Goal: Find specific page/section: Find specific page/section

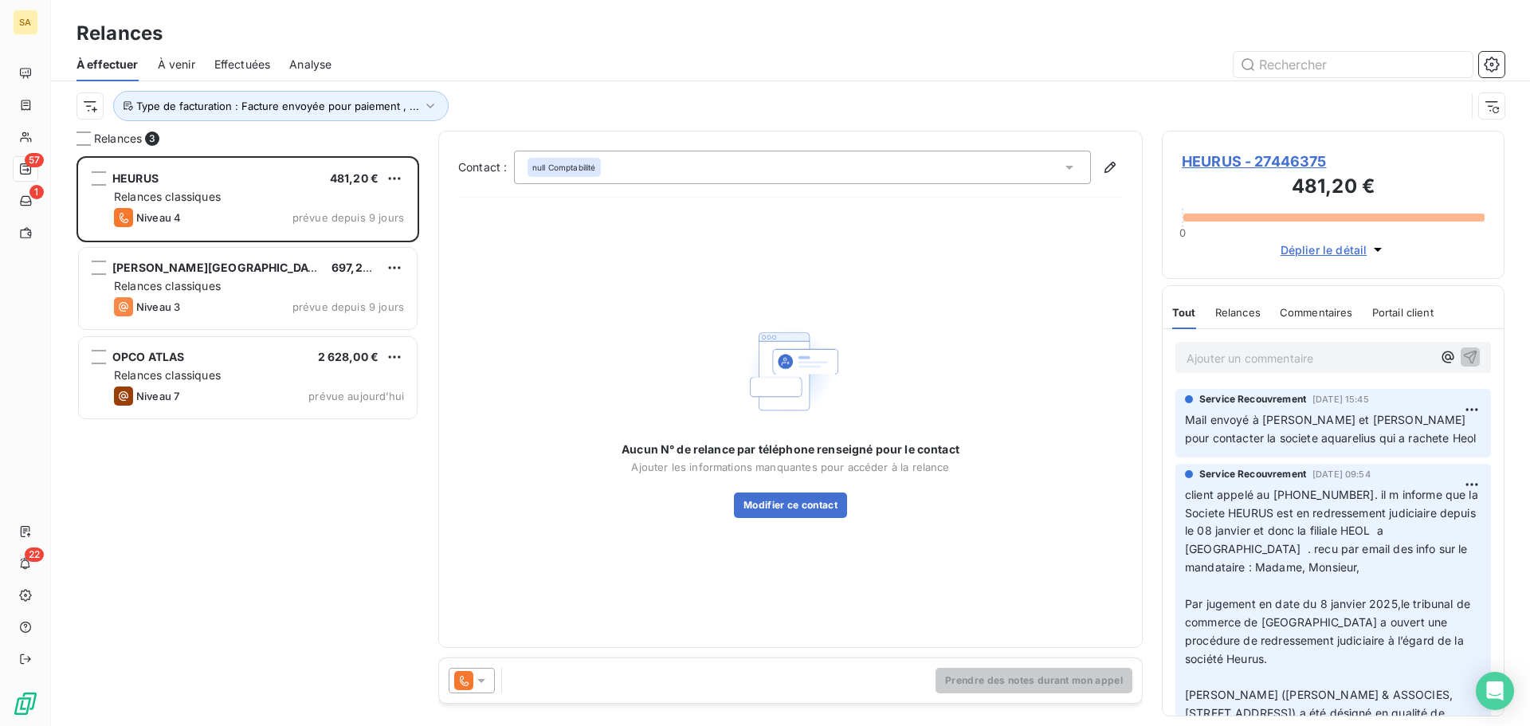
scroll to position [558, 331]
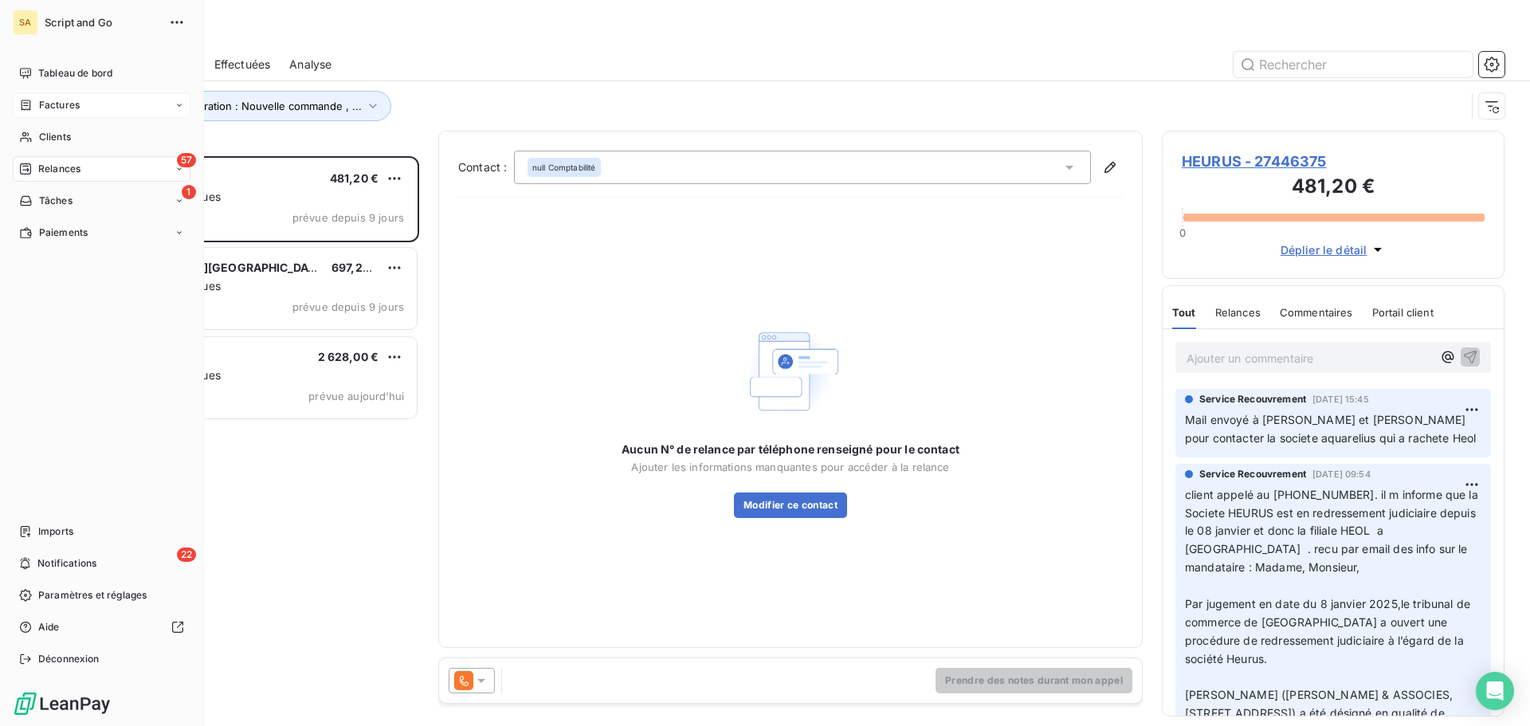
click at [35, 103] on div "Factures" at bounding box center [49, 105] width 61 height 14
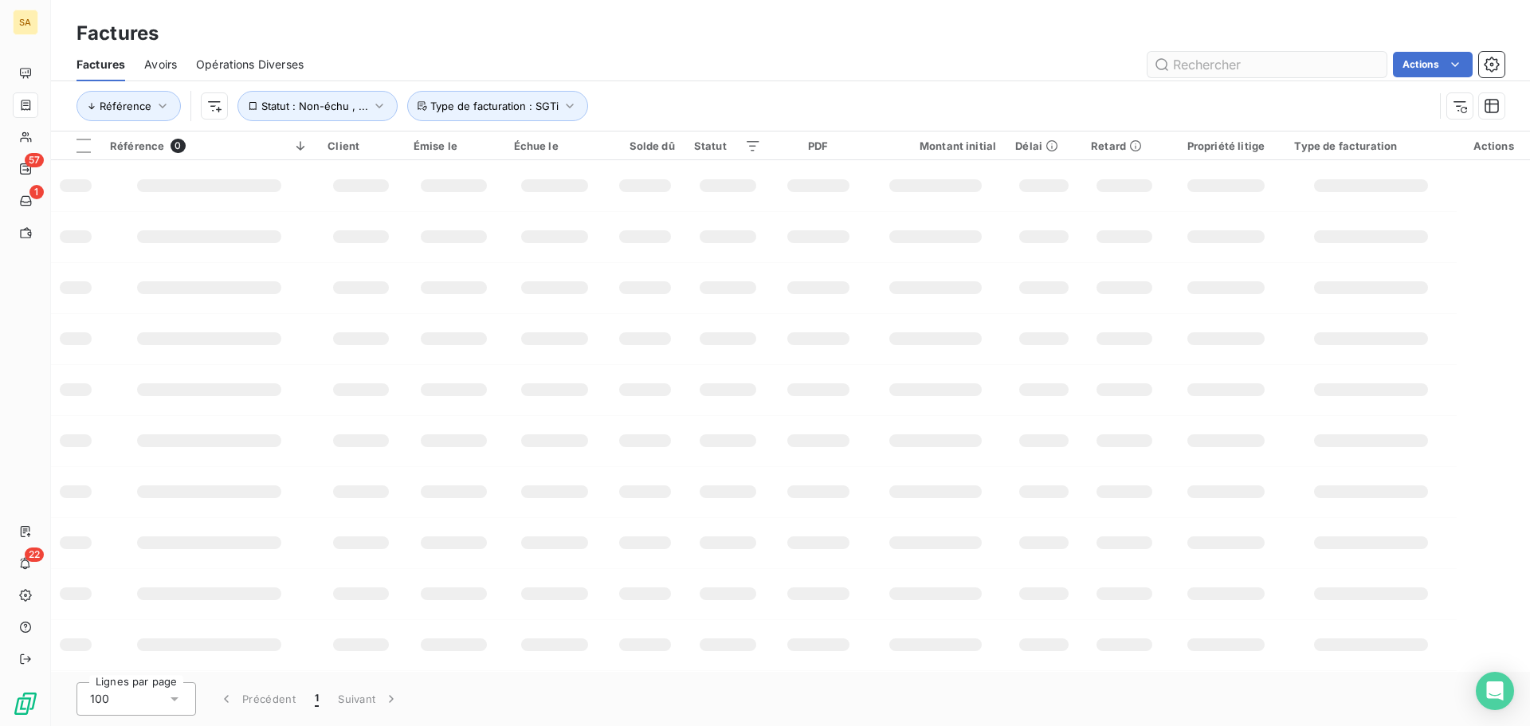
click at [1194, 61] on input "text" at bounding box center [1267, 65] width 239 height 26
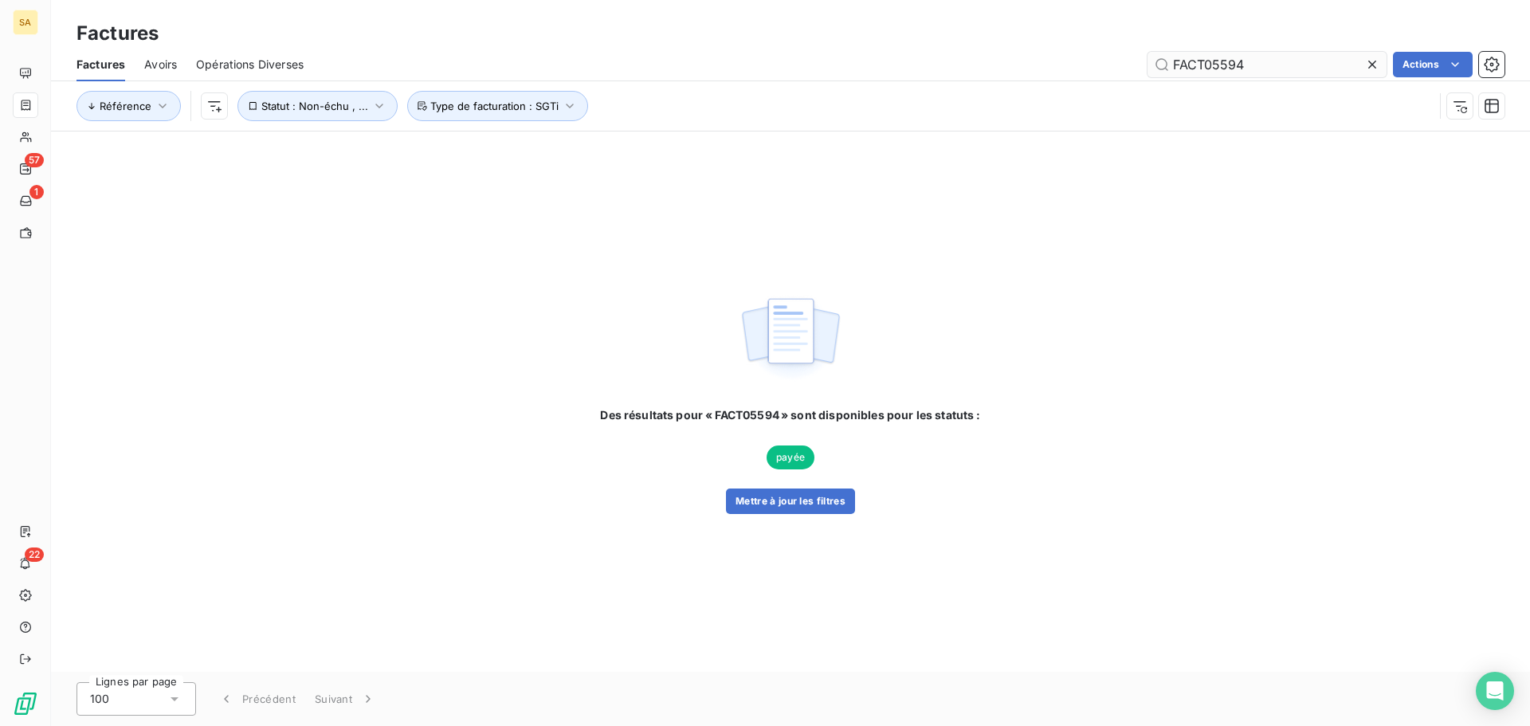
click at [1222, 61] on input "FACT05594" at bounding box center [1267, 65] width 239 height 26
click at [1308, 66] on input "FACT05594" at bounding box center [1267, 65] width 239 height 26
type input "FACT05594"
click at [215, 105] on html "SA 57 1 22 Factures Factures Avoirs Opérations Diverses FACT05594 Actions Référ…" at bounding box center [765, 363] width 1530 height 726
click at [277, 102] on html "SA 57 1 22 Factures Factures Avoirs Opérations Diverses FACT05594 Actions Référ…" at bounding box center [765, 363] width 1530 height 726
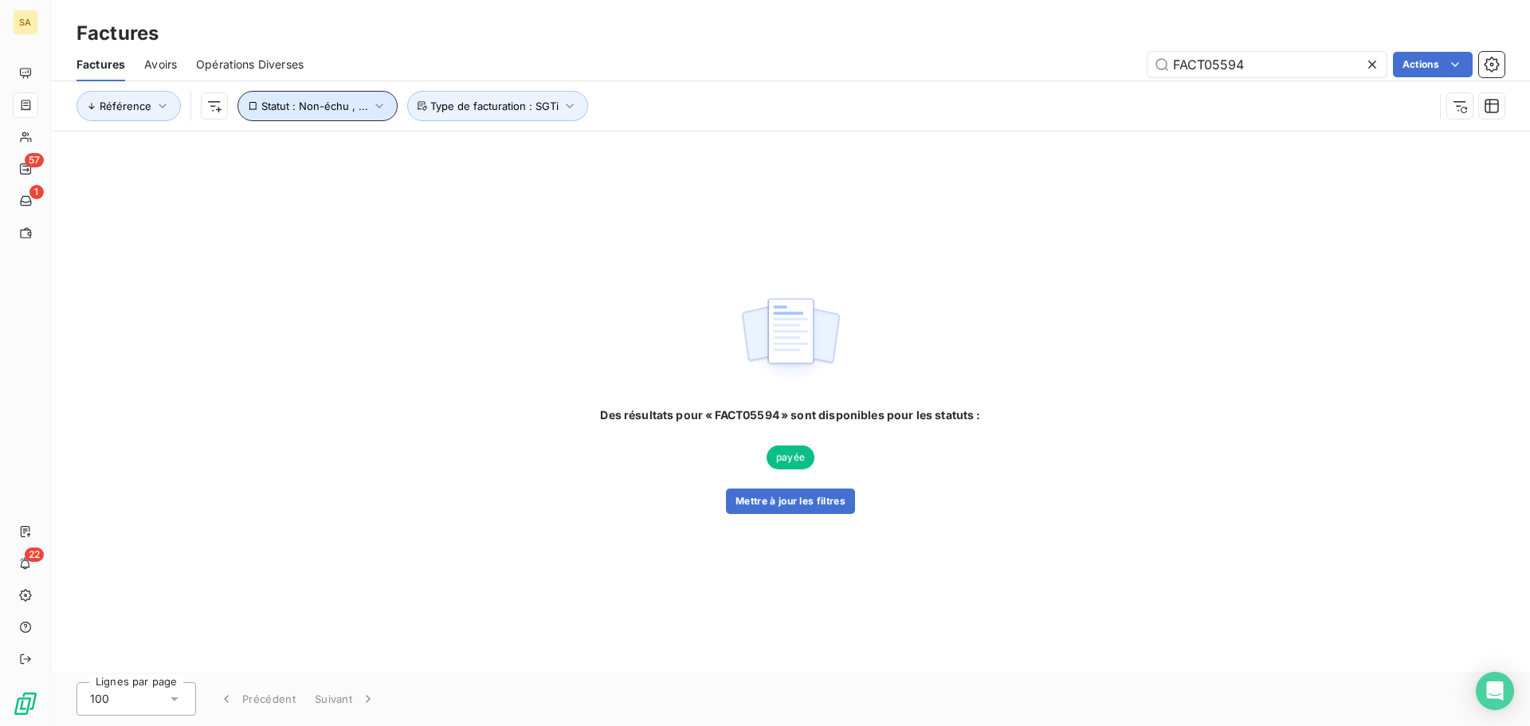
click at [277, 102] on span "Statut : Non-échu , ..." at bounding box center [314, 106] width 107 height 13
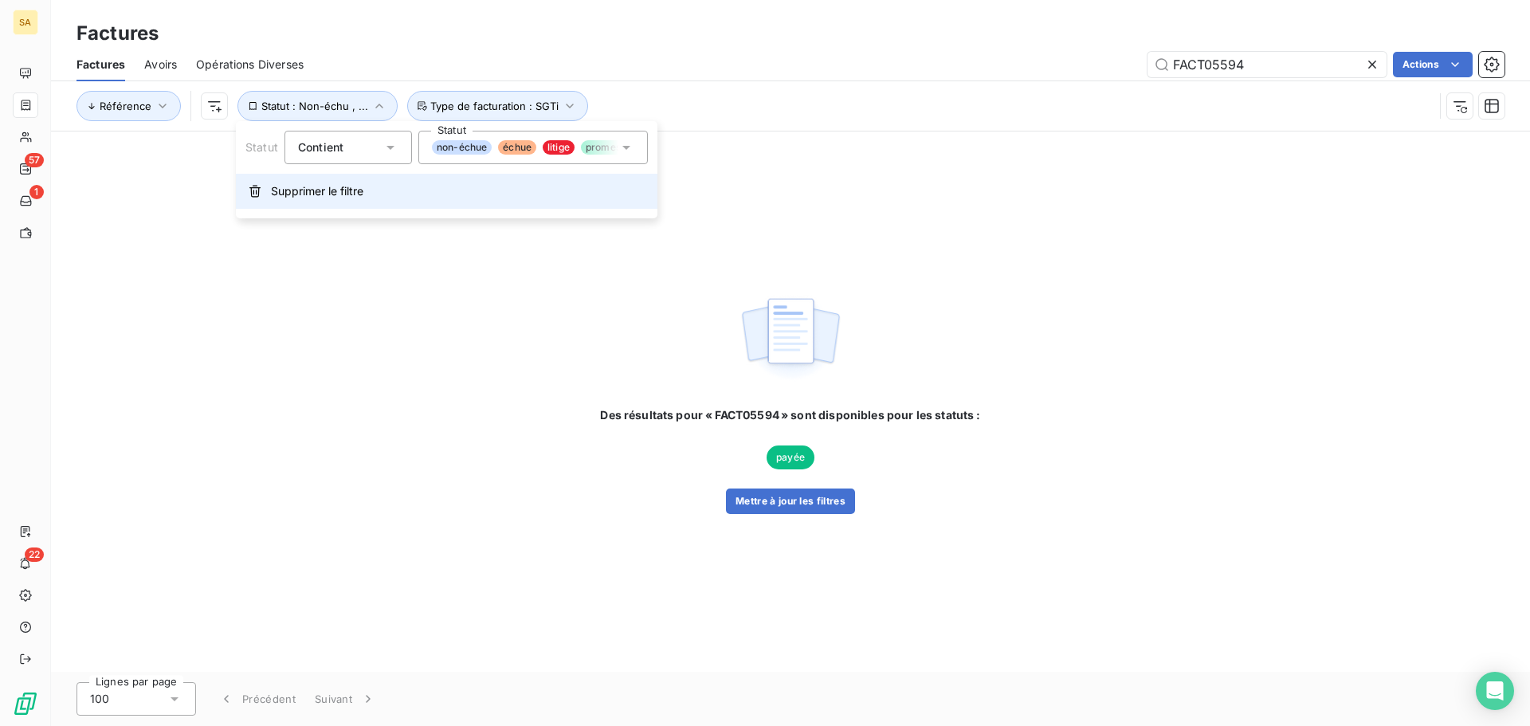
click at [287, 187] on span "Supprimer le filtre" at bounding box center [317, 191] width 92 height 16
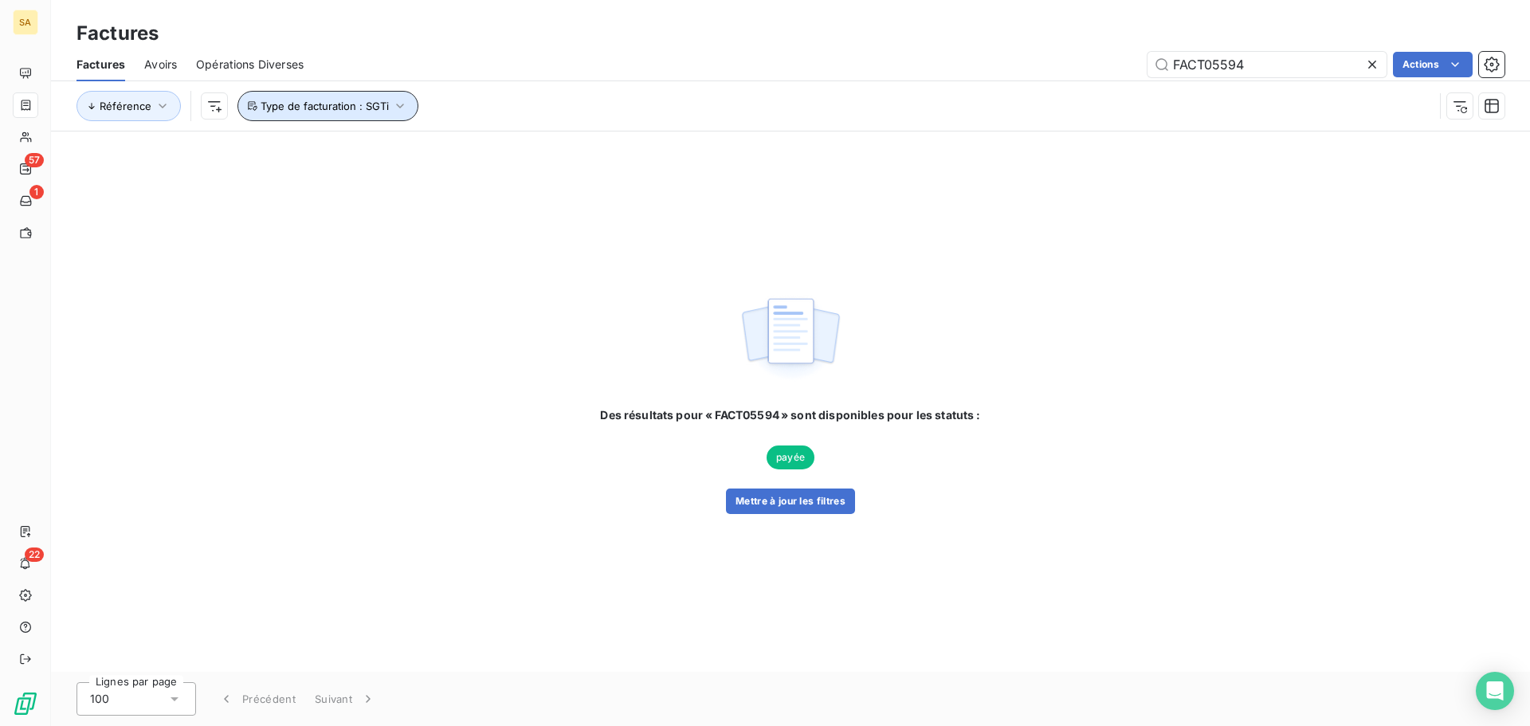
click at [320, 100] on span "Type de facturation : SGTi" at bounding box center [325, 106] width 128 height 13
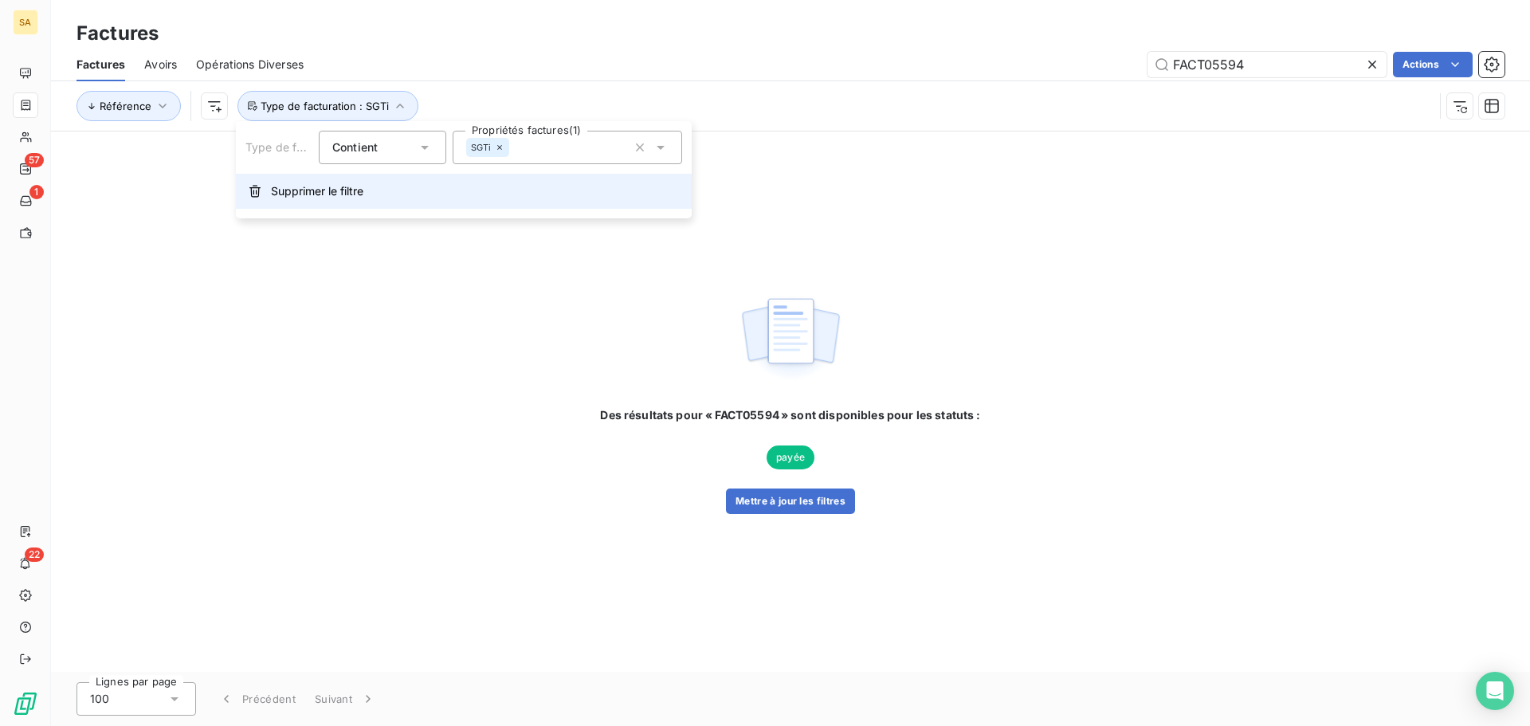
click at [310, 191] on span "Supprimer le filtre" at bounding box center [317, 191] width 92 height 16
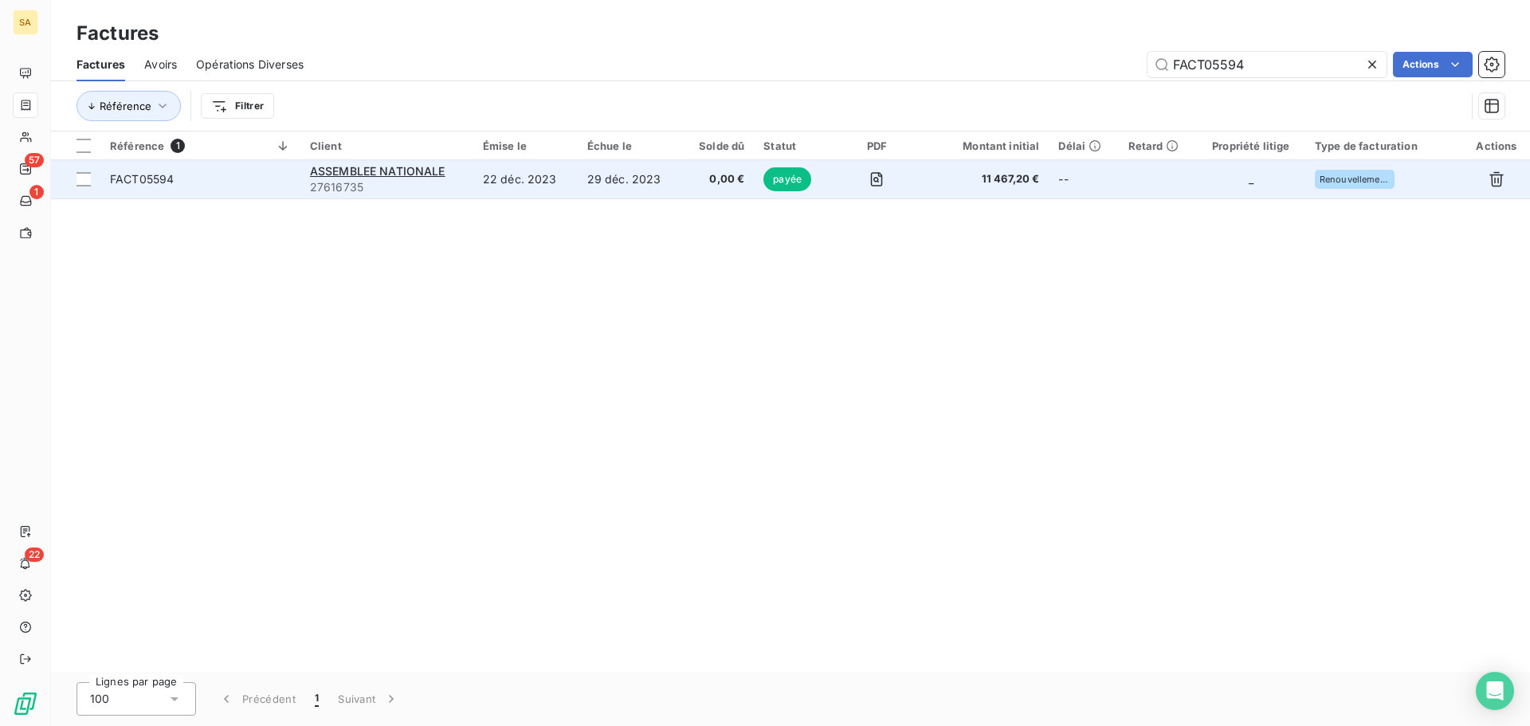
click at [216, 179] on span "FACT05594" at bounding box center [200, 179] width 181 height 16
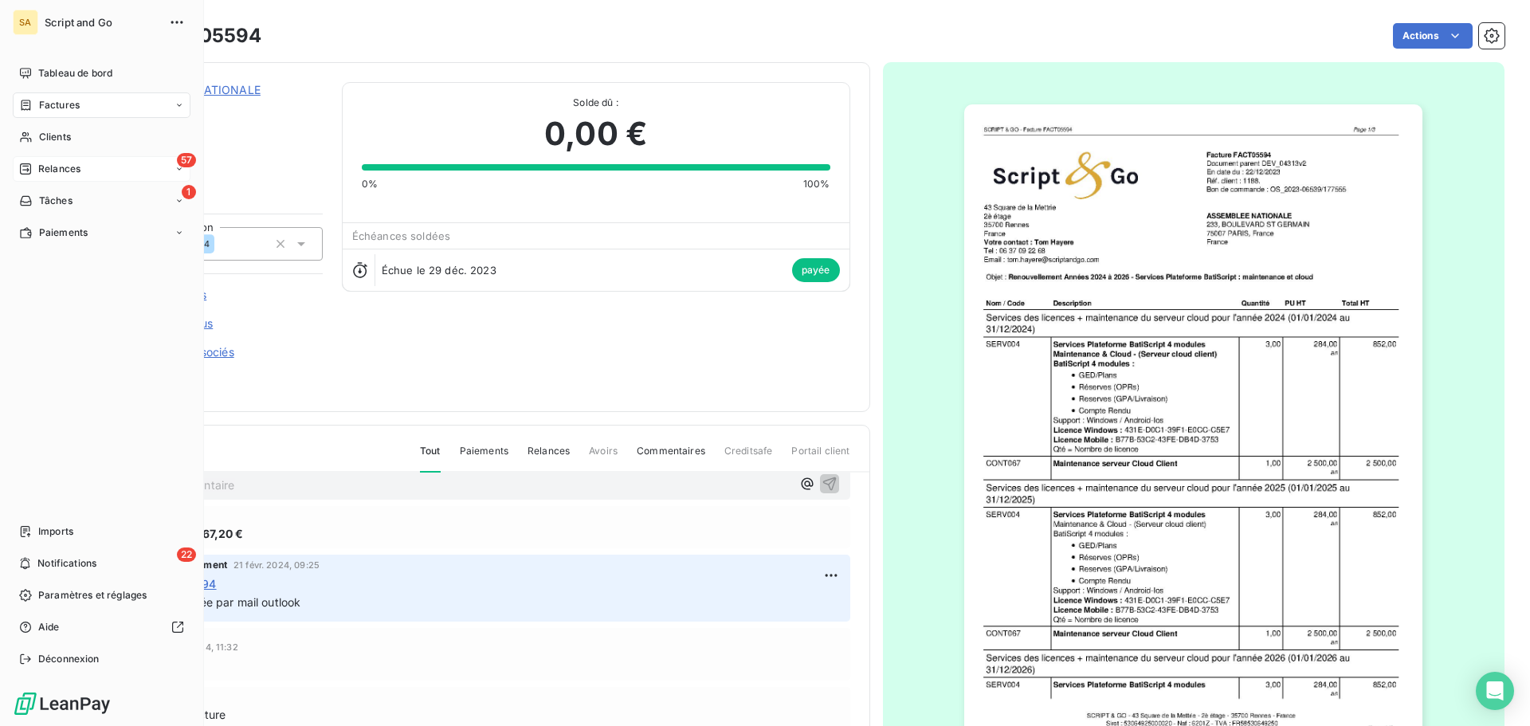
click at [43, 164] on span "Relances" at bounding box center [59, 169] width 42 height 14
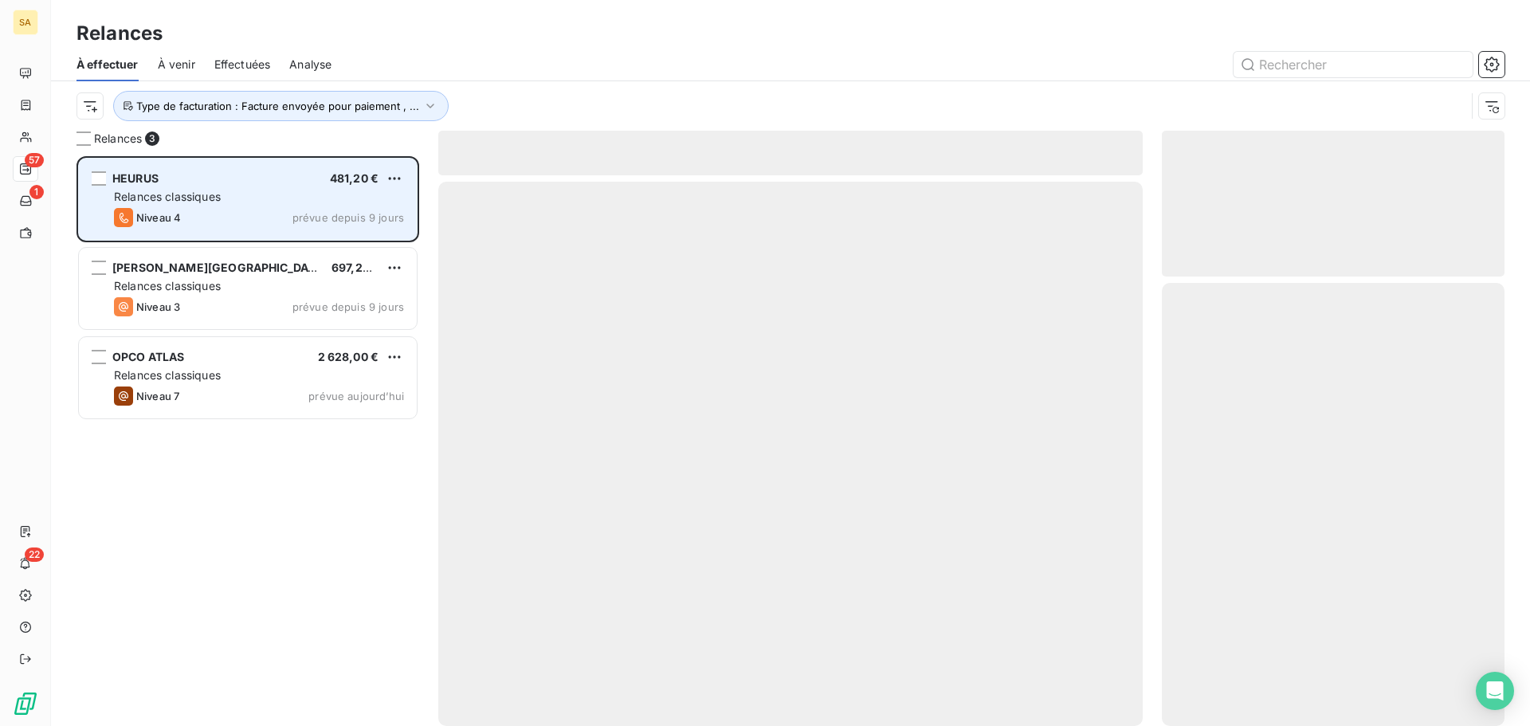
scroll to position [558, 331]
